Goal: Task Accomplishment & Management: Complete application form

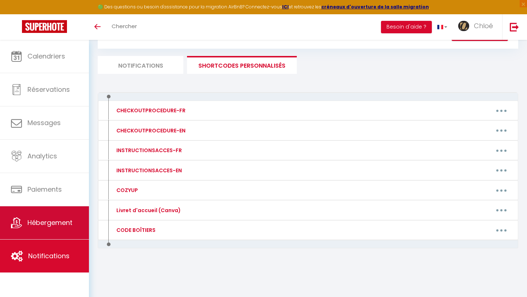
click at [46, 227] on span "Hébergement" at bounding box center [49, 222] width 45 height 9
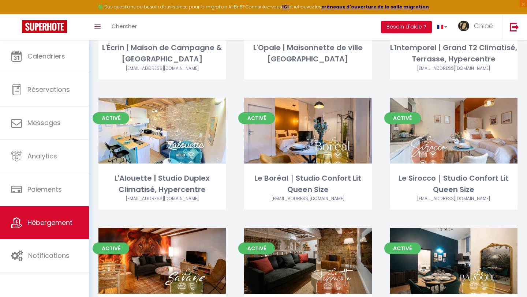
scroll to position [309, 0]
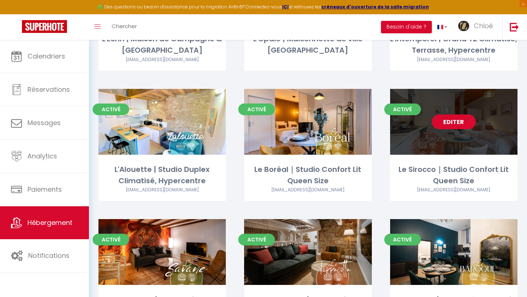
click at [450, 114] on link "Editer" at bounding box center [453, 121] width 44 height 15
select select "3"
select select "2"
select select "1"
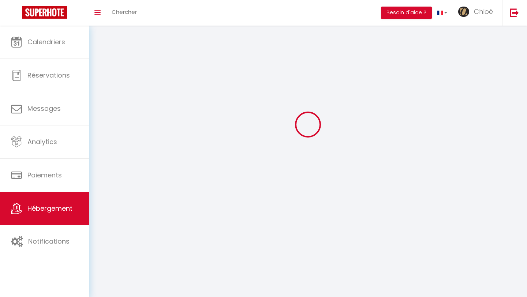
select select
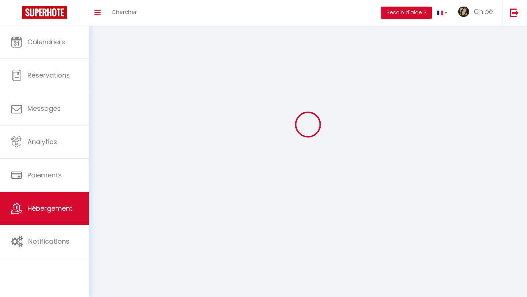
select select
checkbox input "false"
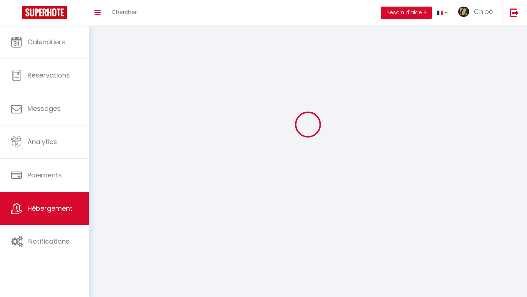
checkbox input "false"
select select
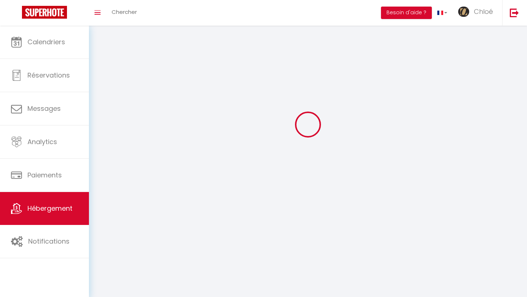
select select
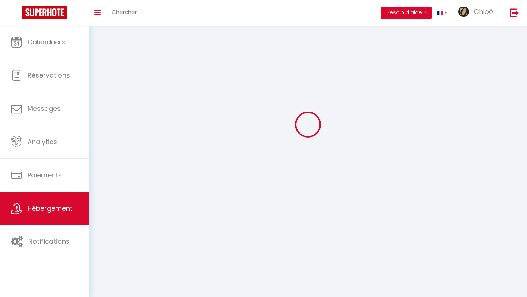
checkbox input "false"
select select
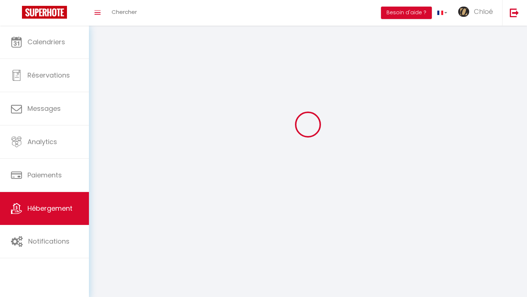
select select
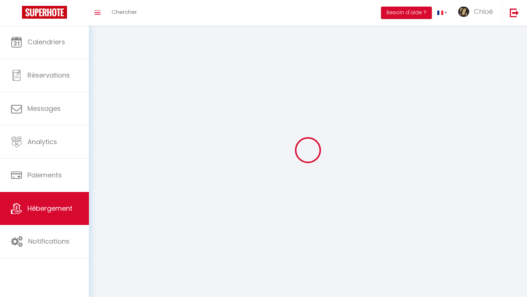
select select
checkbox input "false"
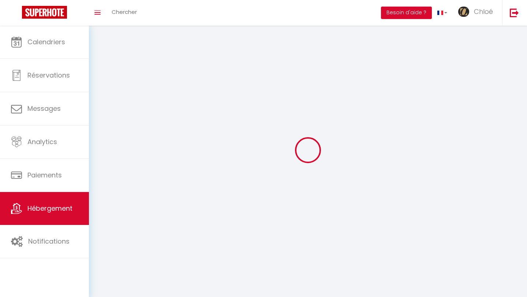
select select
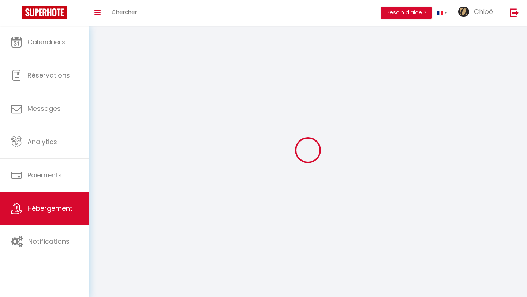
select select
checkbox input "false"
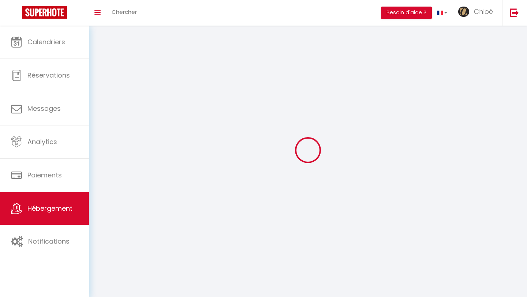
checkbox input "false"
select select
select select "1"
select select
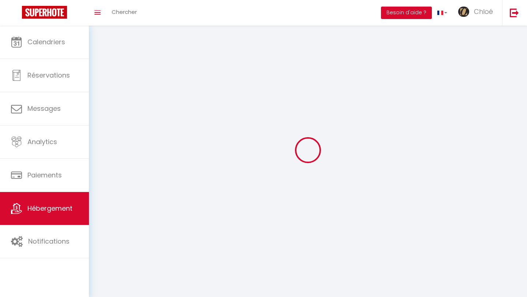
select select "28"
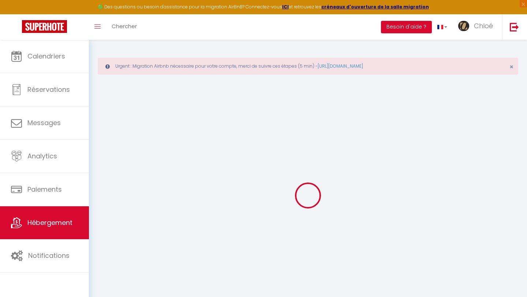
select select
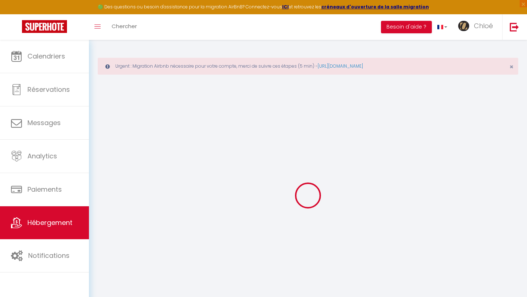
select select
checkbox input "false"
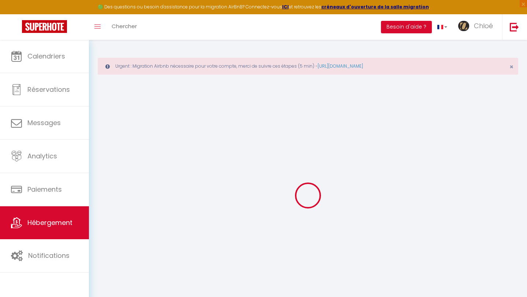
select select
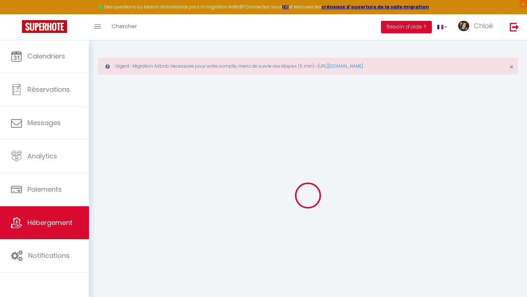
select select
checkbox input "false"
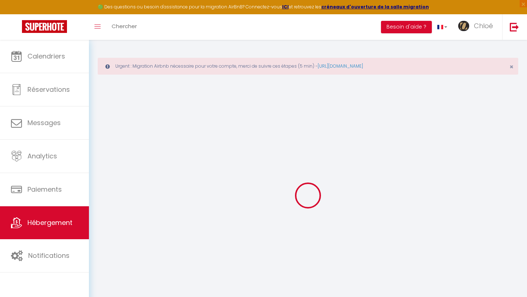
checkbox input "false"
select select
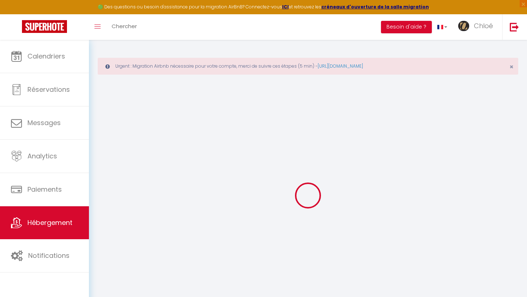
select select
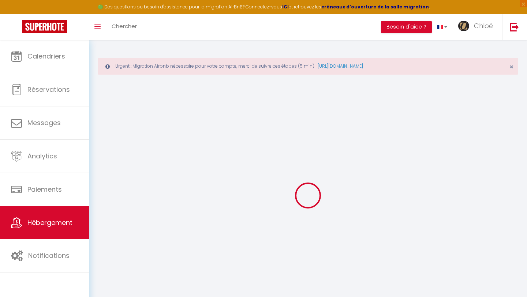
checkbox input "false"
select select
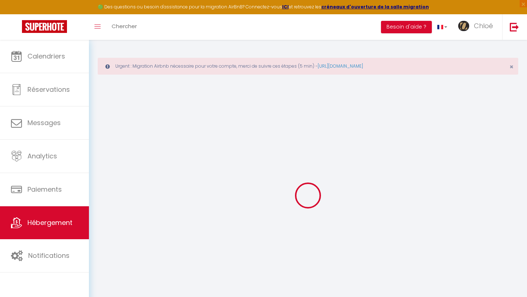
select select
type input "Le Sirocco｜Studio Confort Lit Queen Size"
select select "2"
type input "43"
type input "30"
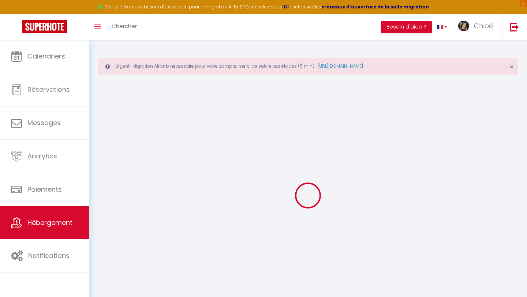
type input "1.44"
type input "500"
select select
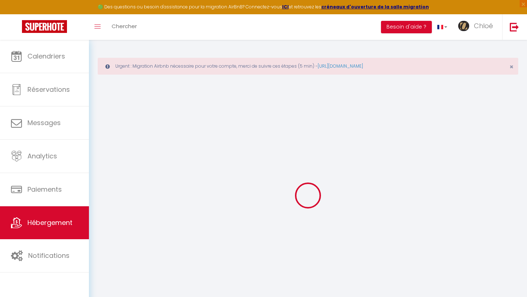
select select
type input "[STREET_ADDRESS]"
type input "81200"
type input "Mazamet"
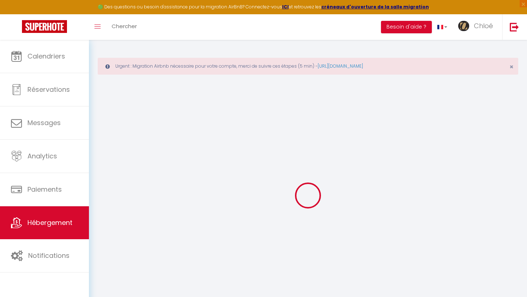
type input "[EMAIL_ADDRESS][DOMAIN_NAME]"
select select "11300"
checkbox input "false"
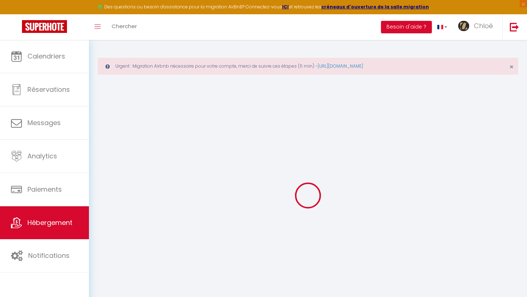
checkbox input "false"
type input "0"
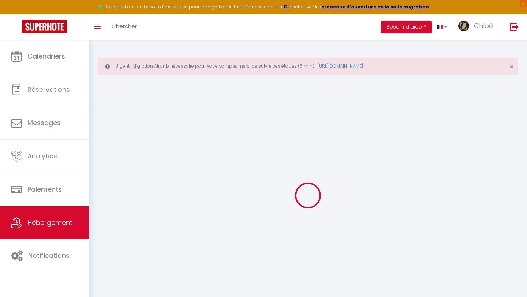
select select "+ 10 %"
select select "- 10 %"
checkbox input "false"
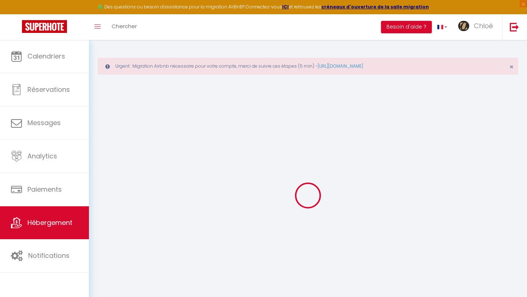
checkbox input "false"
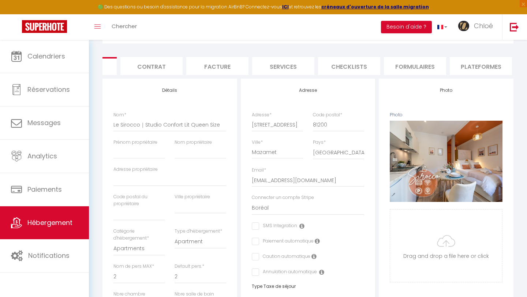
scroll to position [0, 65]
click at [456, 65] on li "Plateformes" at bounding box center [463, 66] width 62 height 18
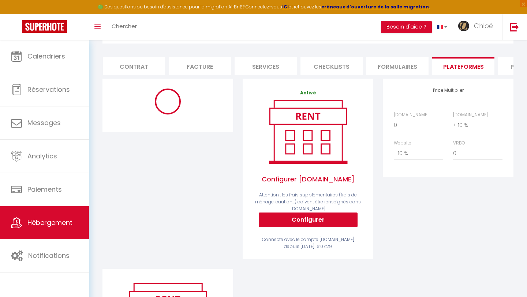
select select "365"
select select "EUR"
select select "12478-1506340719238922118"
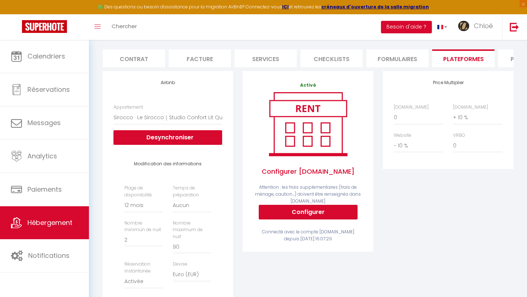
scroll to position [92, 0]
